Goal: Check status: Check status

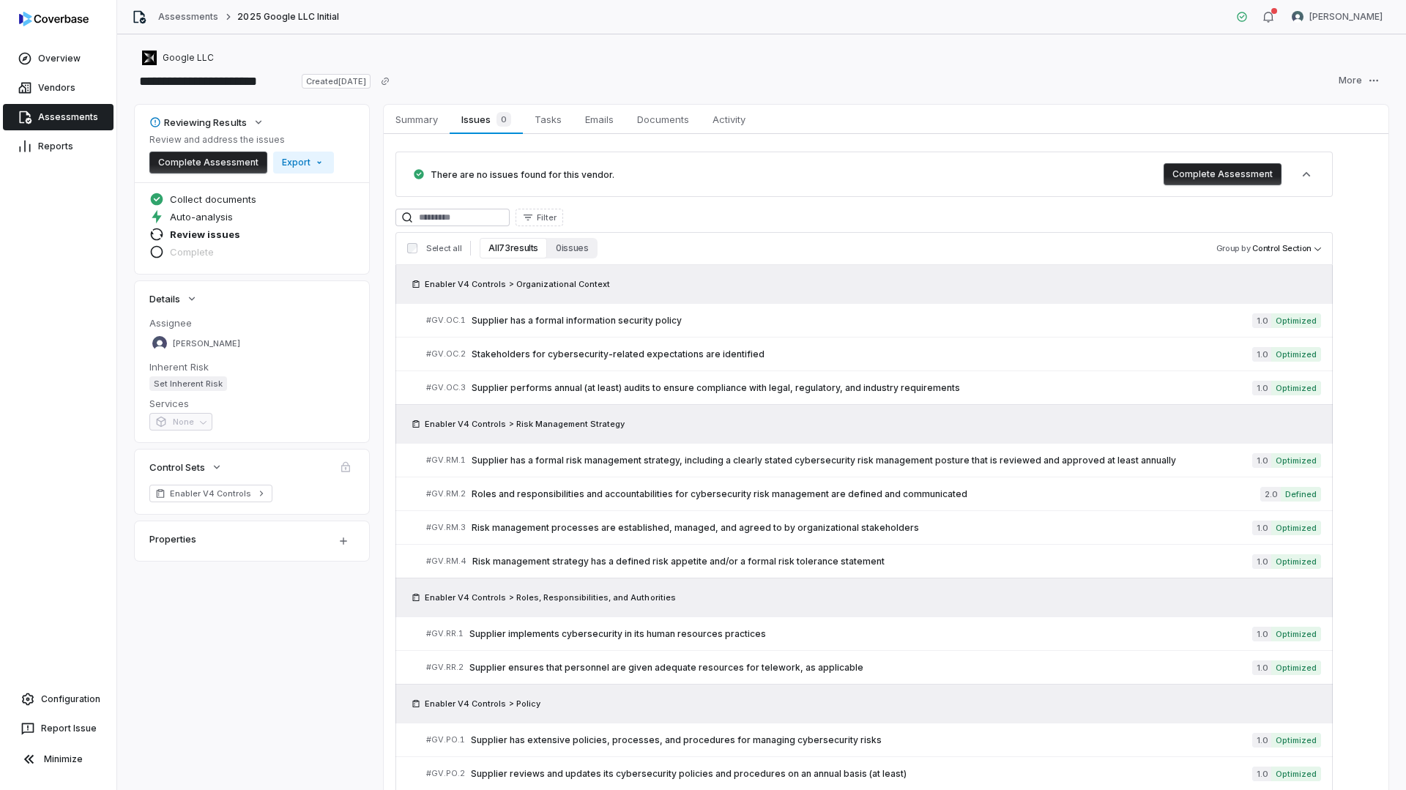
click at [72, 125] on link "Assessments" at bounding box center [58, 117] width 111 height 26
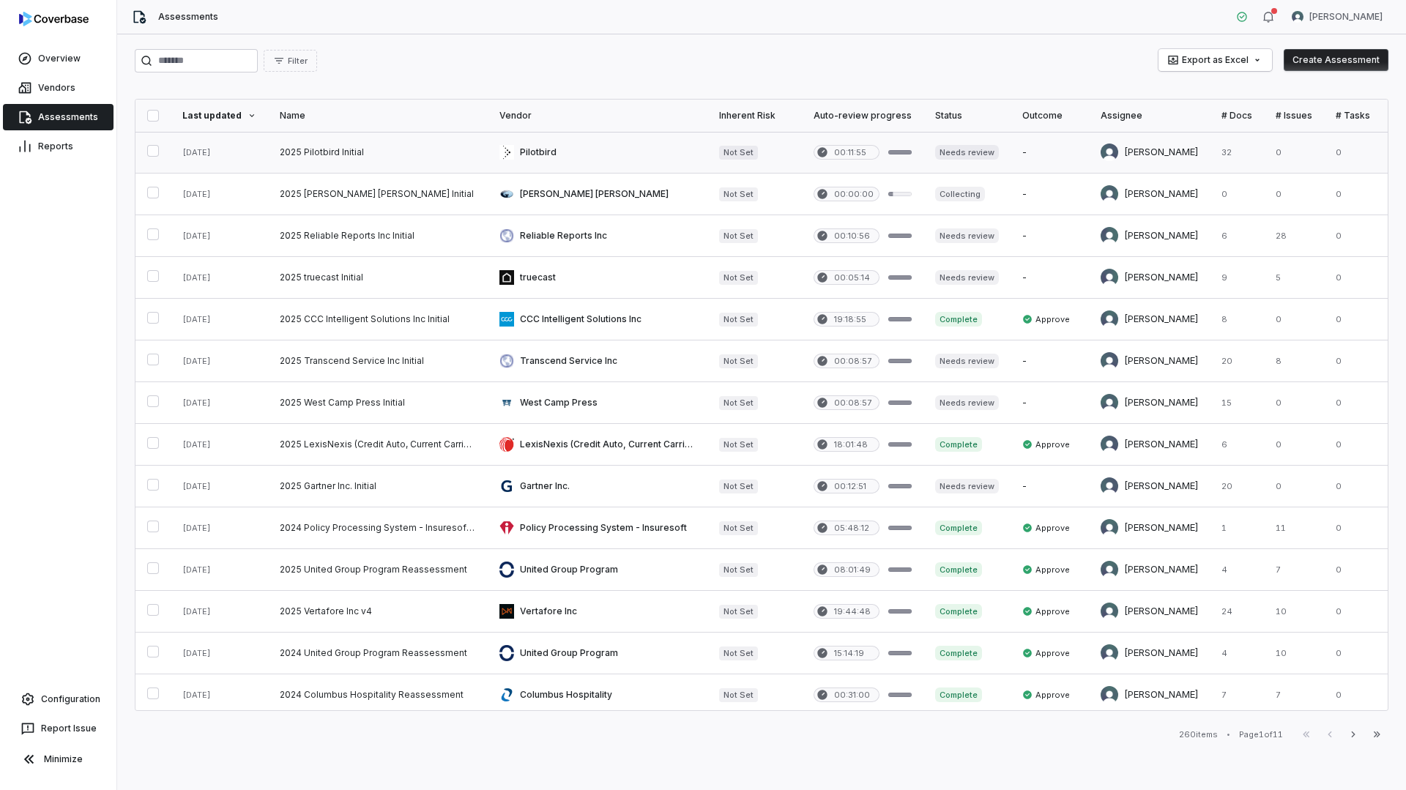
click at [488, 154] on link at bounding box center [598, 152] width 220 height 41
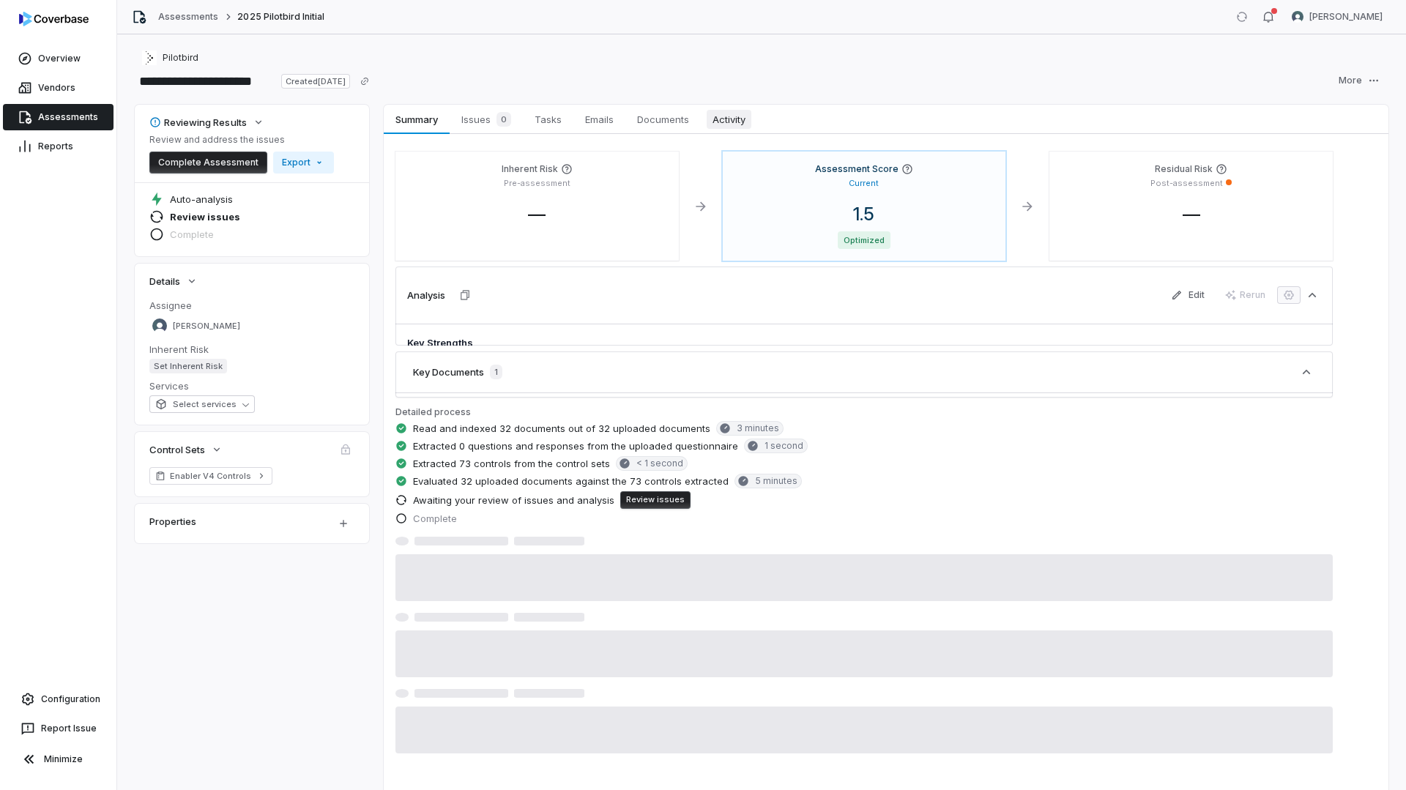
click at [726, 123] on span "Activity" at bounding box center [728, 119] width 45 height 19
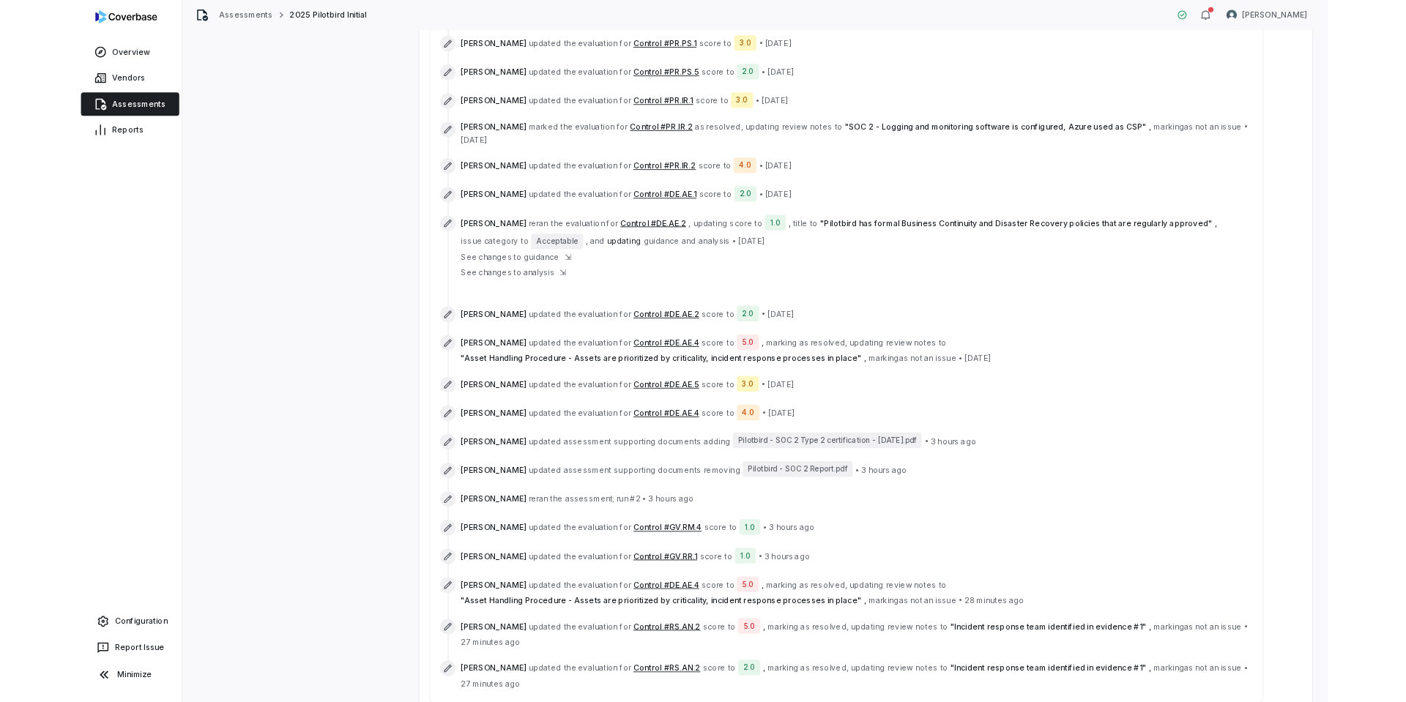
scroll to position [694, 0]
